Goal: Transaction & Acquisition: Obtain resource

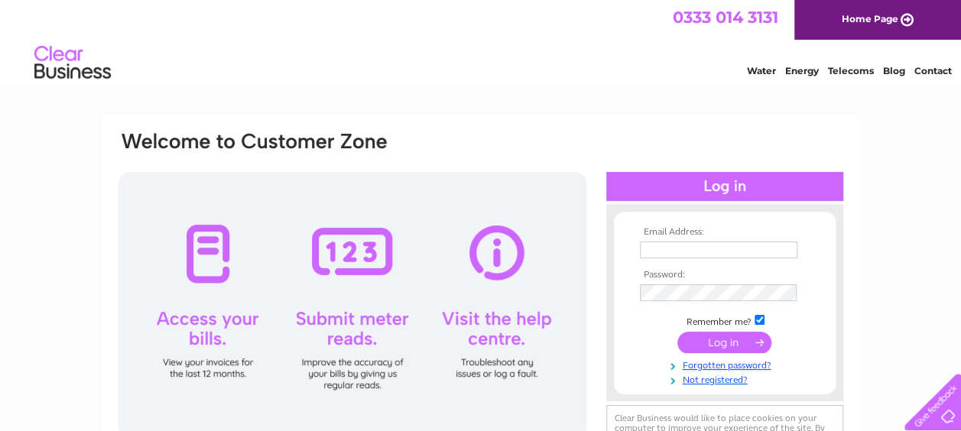
click at [680, 248] on input "text" at bounding box center [718, 250] width 157 height 17
type input "finance@msipdundee.com"
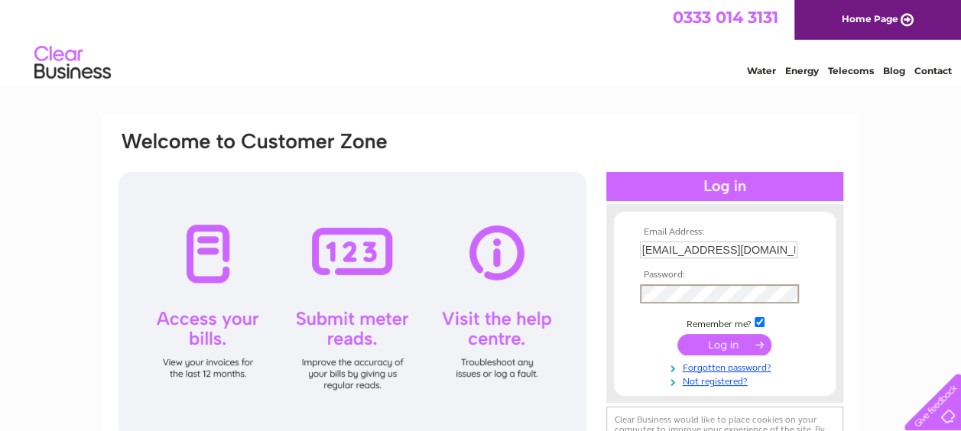
click at [677, 334] on input "submit" at bounding box center [724, 344] width 94 height 21
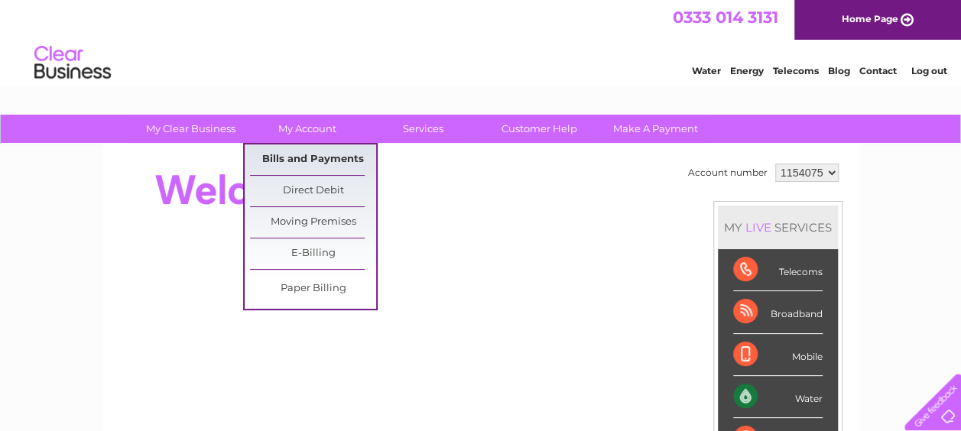
click at [305, 162] on link "Bills and Payments" at bounding box center [313, 159] width 126 height 31
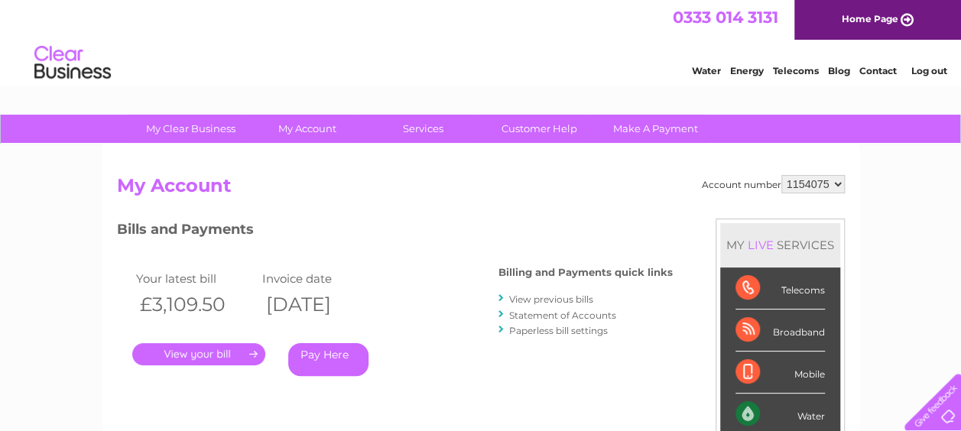
click at [202, 349] on link "." at bounding box center [198, 354] width 133 height 22
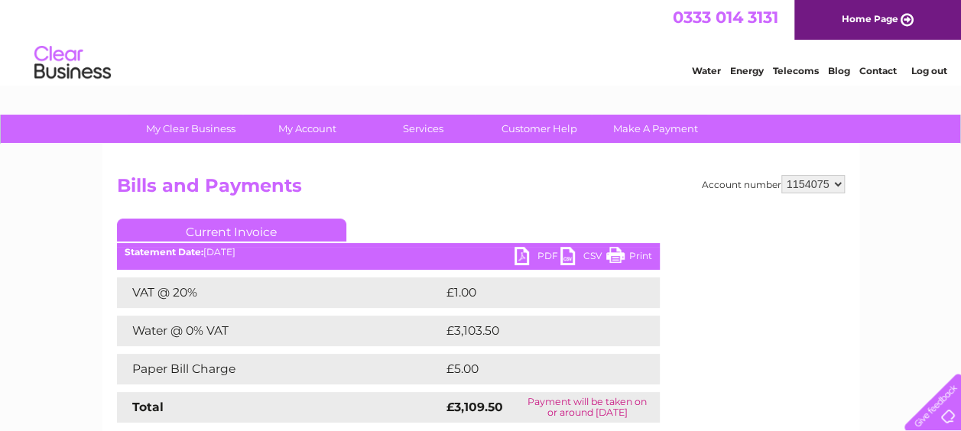
click at [534, 254] on link "PDF" at bounding box center [537, 258] width 46 height 22
